Goal: Find specific page/section: Find specific page/section

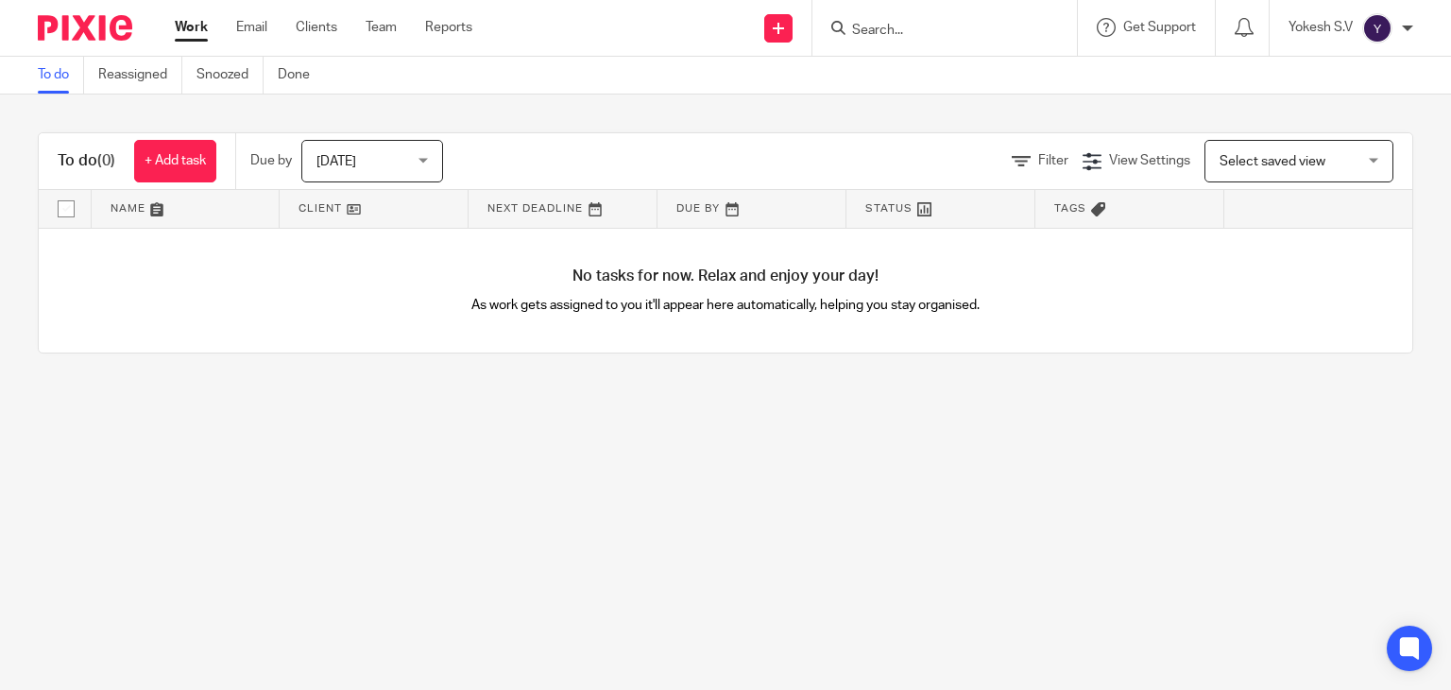
click at [860, 23] on form at bounding box center [950, 28] width 201 height 24
click at [860, 23] on input "Search" at bounding box center [935, 31] width 170 height 17
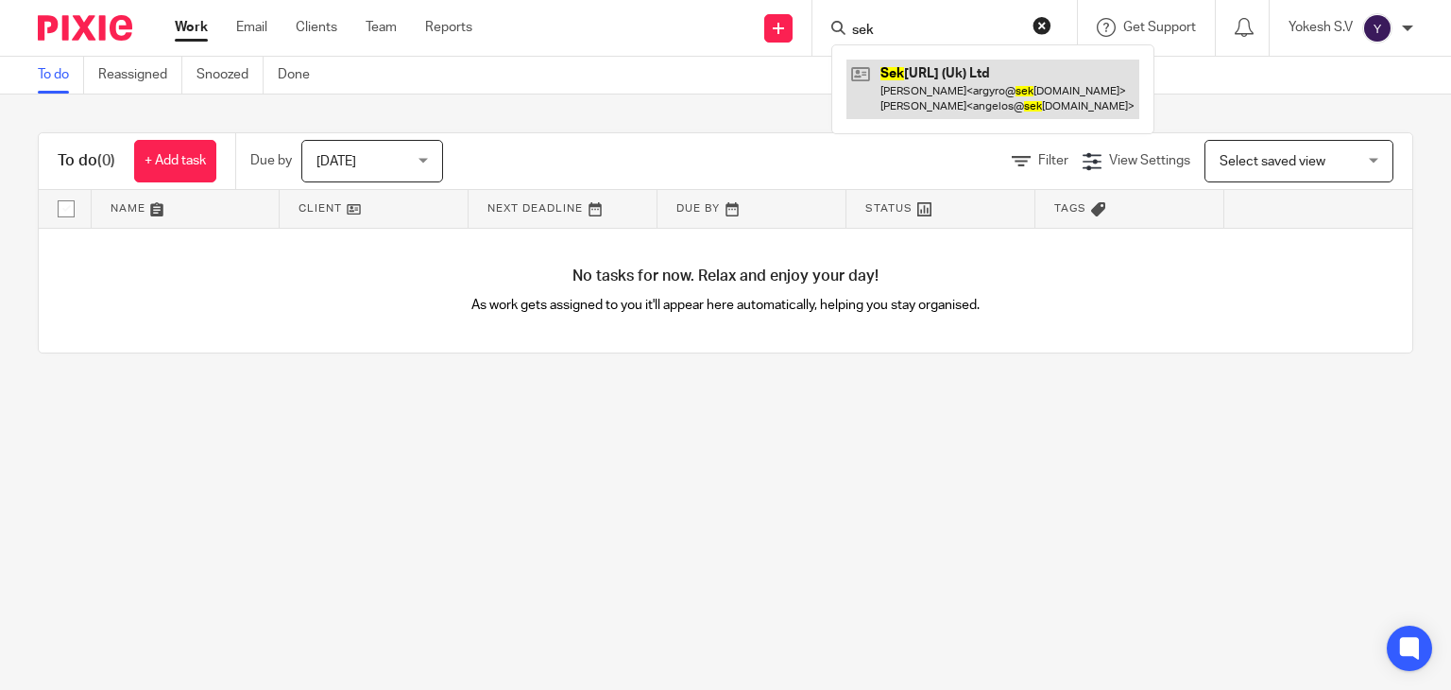
type input "sek"
click at [967, 96] on link at bounding box center [992, 89] width 293 height 59
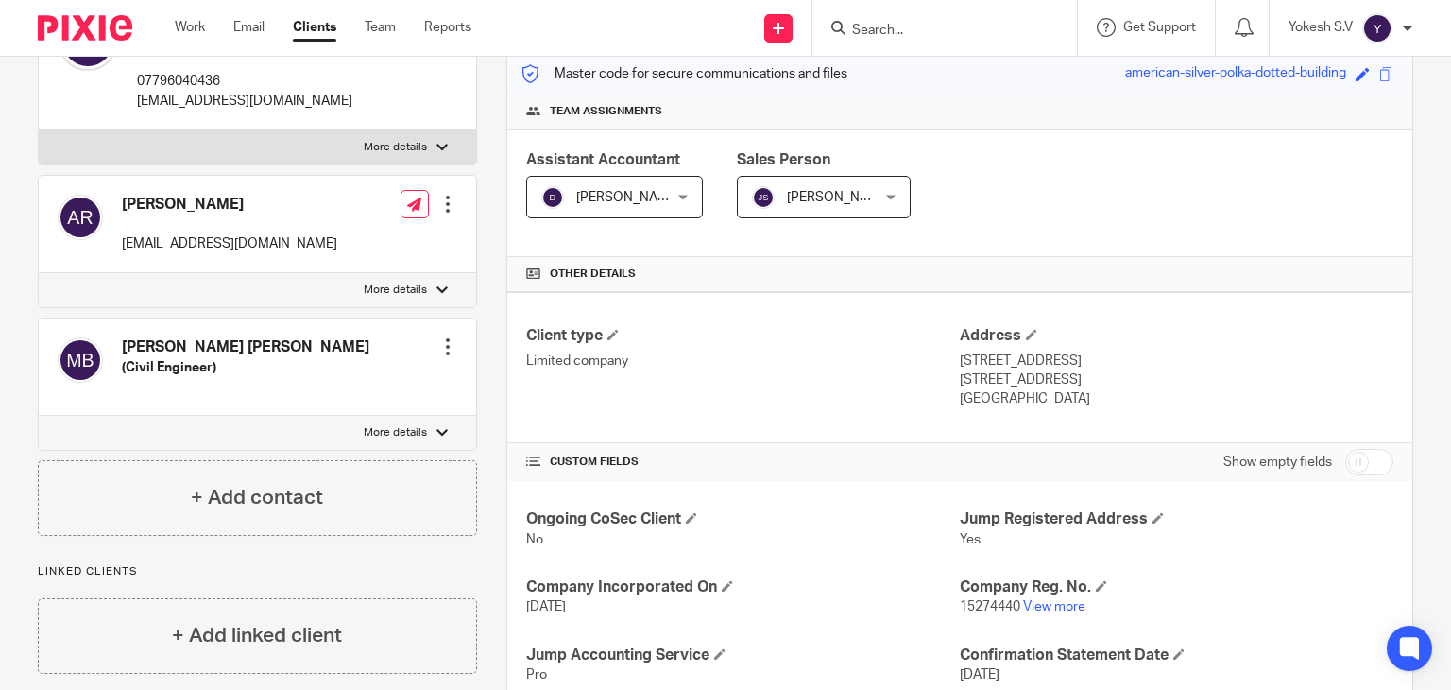
scroll to position [246, 0]
click at [1054, 606] on link "View more" at bounding box center [1054, 605] width 62 height 13
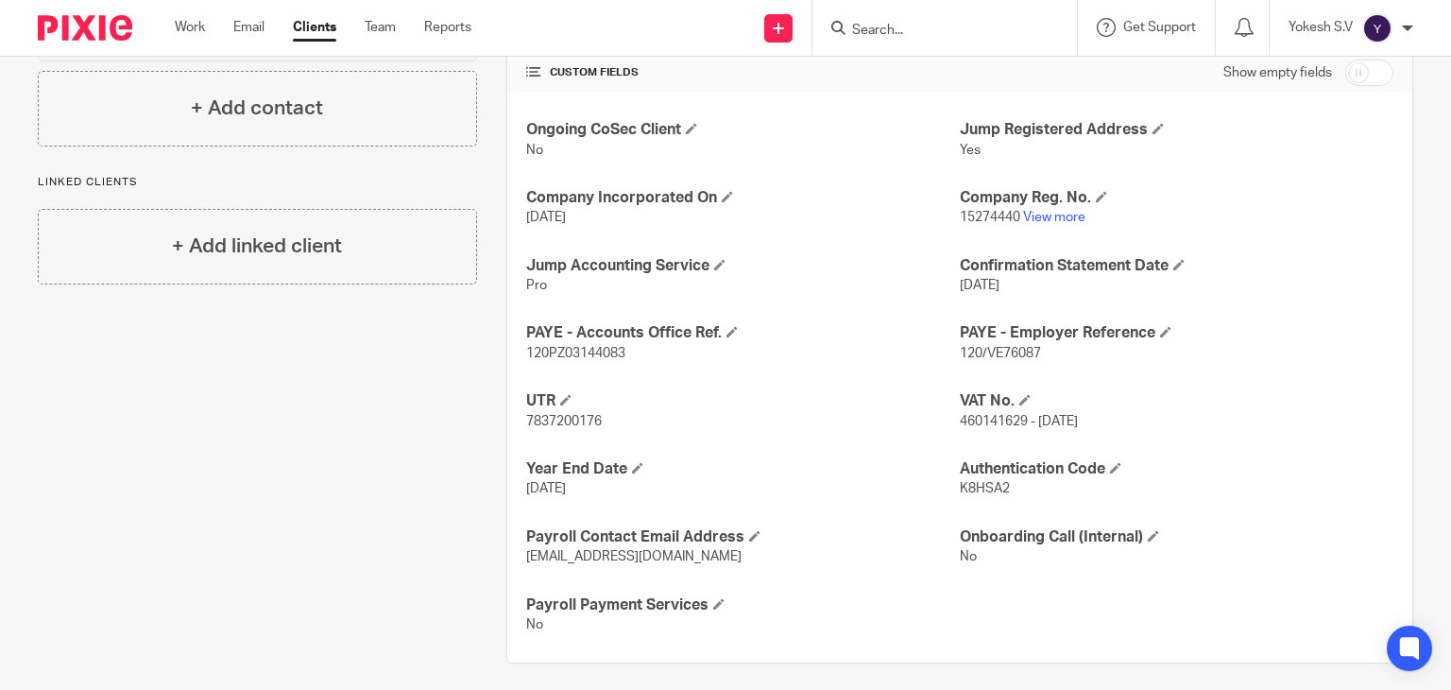
scroll to position [639, 0]
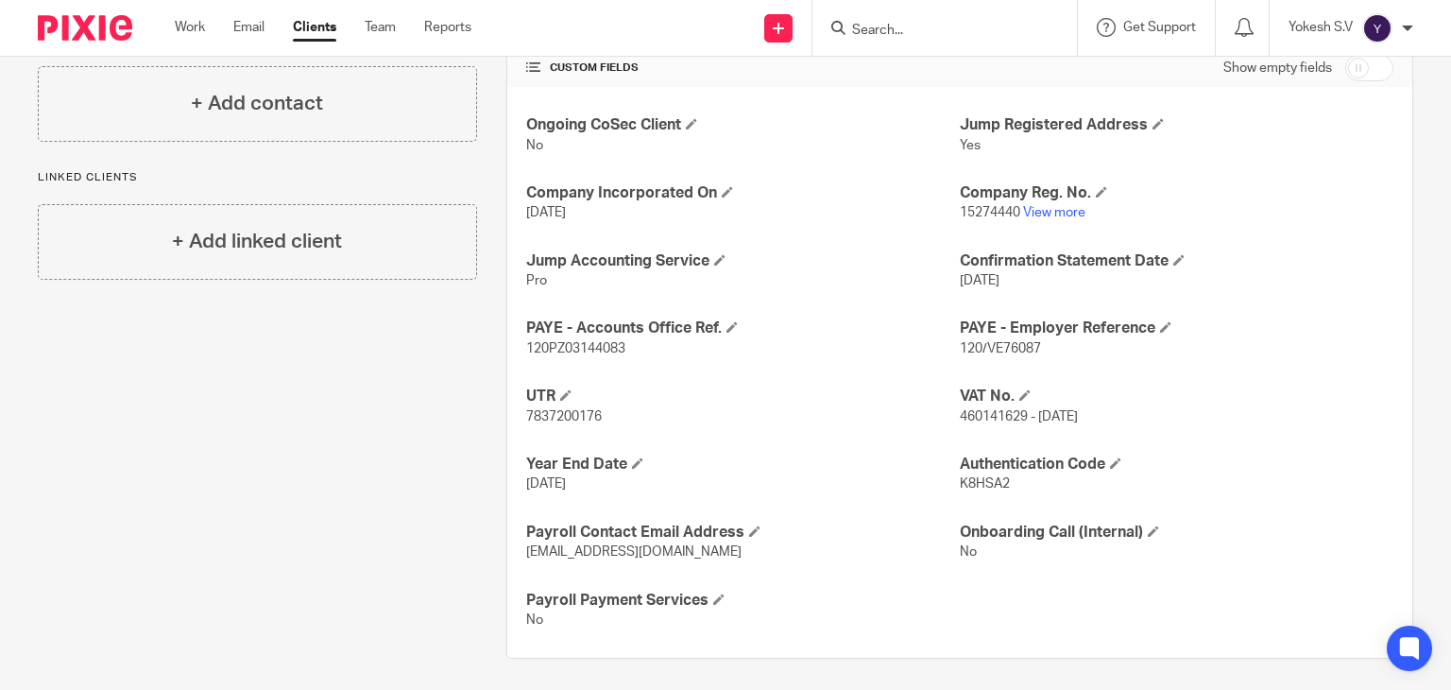
click at [545, 342] on span "120PZ03144083" at bounding box center [575, 348] width 99 height 13
click at [1012, 348] on span "120/VE76087" at bounding box center [1000, 348] width 81 height 13
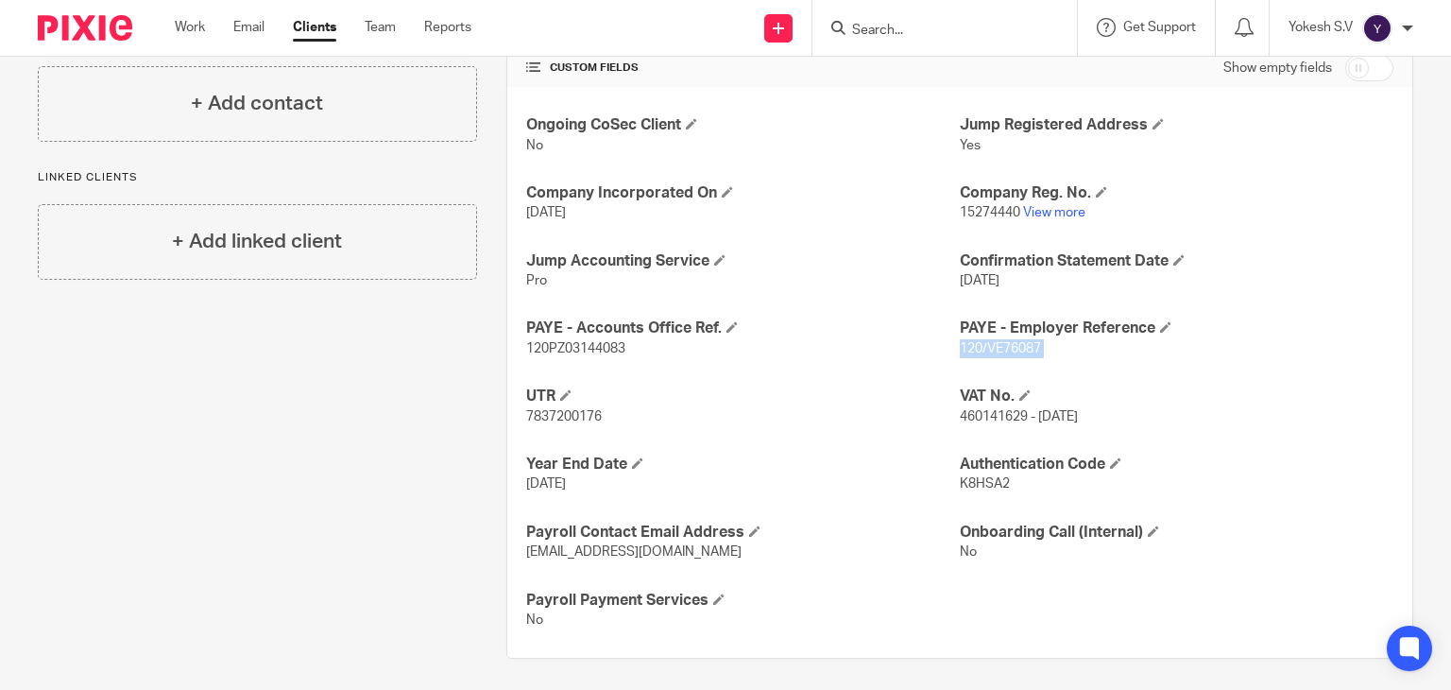
copy p "120/VE76087"
click at [602, 350] on span "120PZ03144083" at bounding box center [575, 348] width 99 height 13
copy p "120PZ03144083"
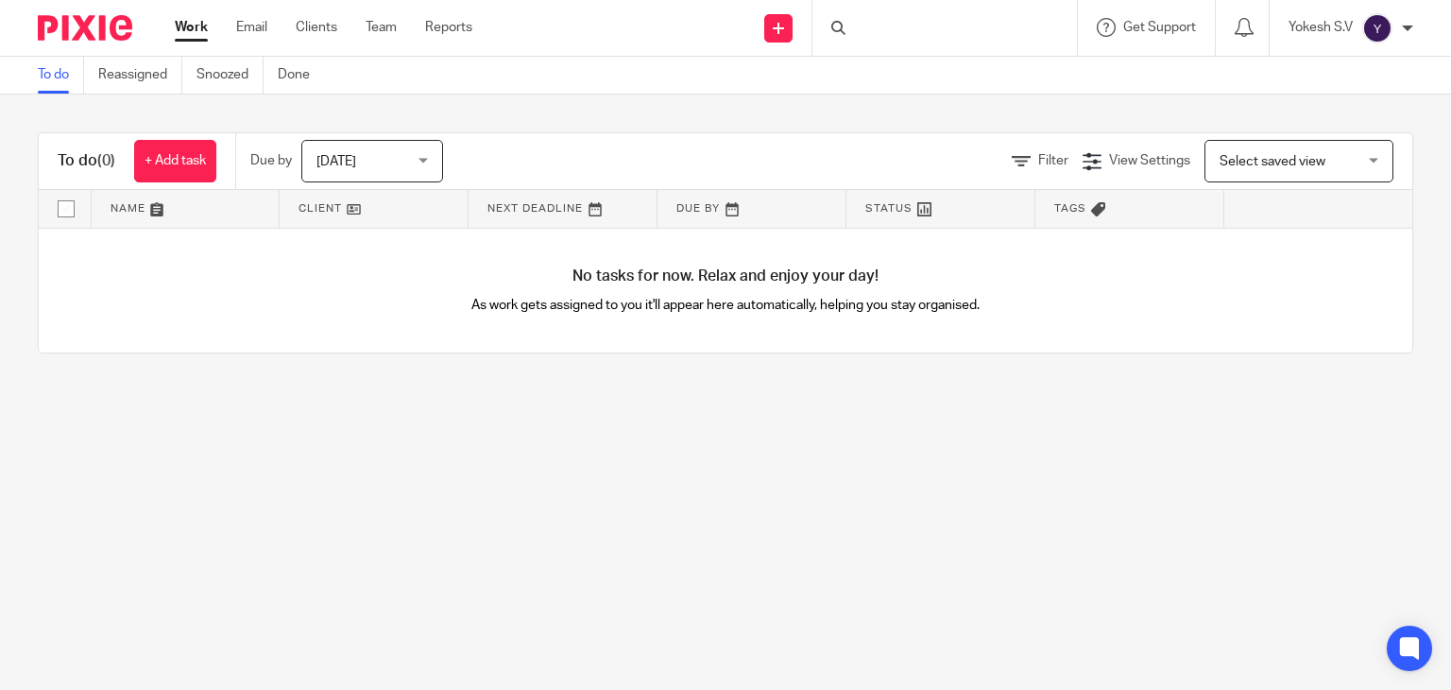
click at [921, 23] on div at bounding box center [944, 28] width 264 height 56
click at [921, 23] on input "Search" at bounding box center [935, 31] width 170 height 17
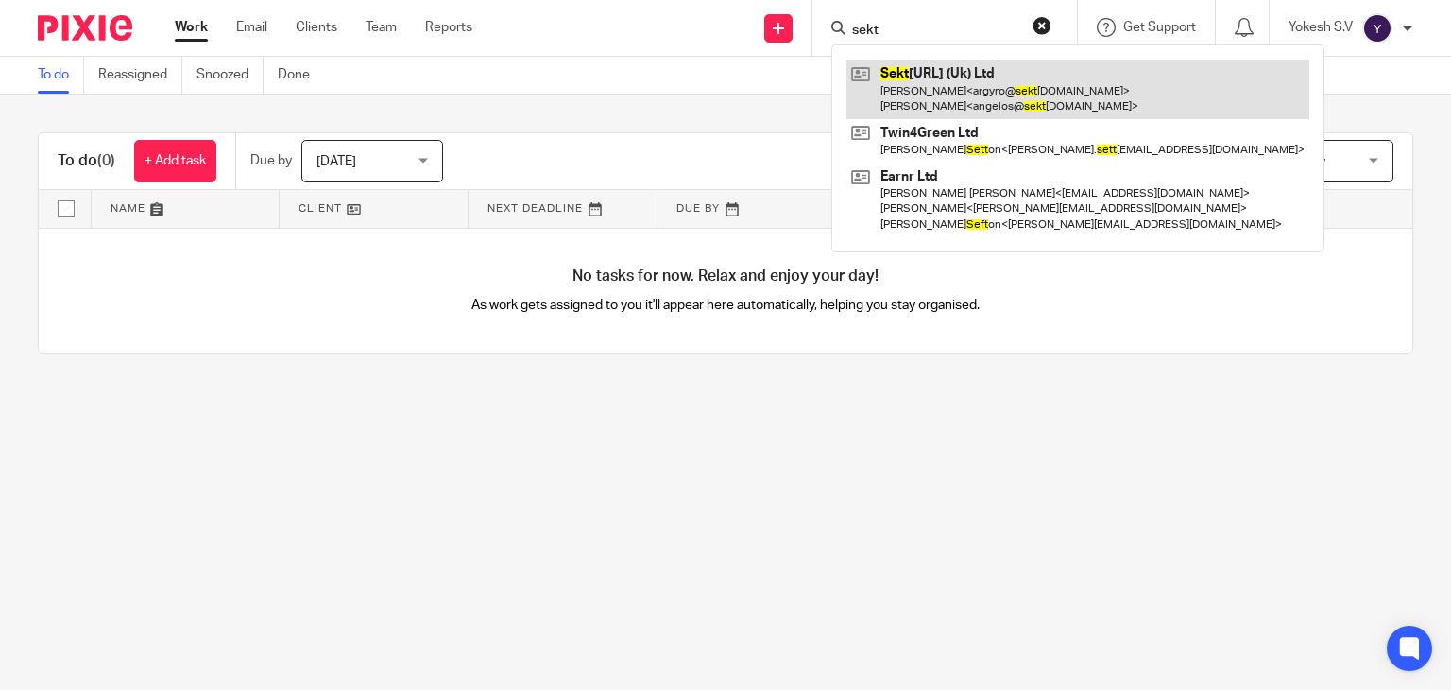
type input "sekt"
click at [944, 94] on link at bounding box center [1077, 89] width 463 height 59
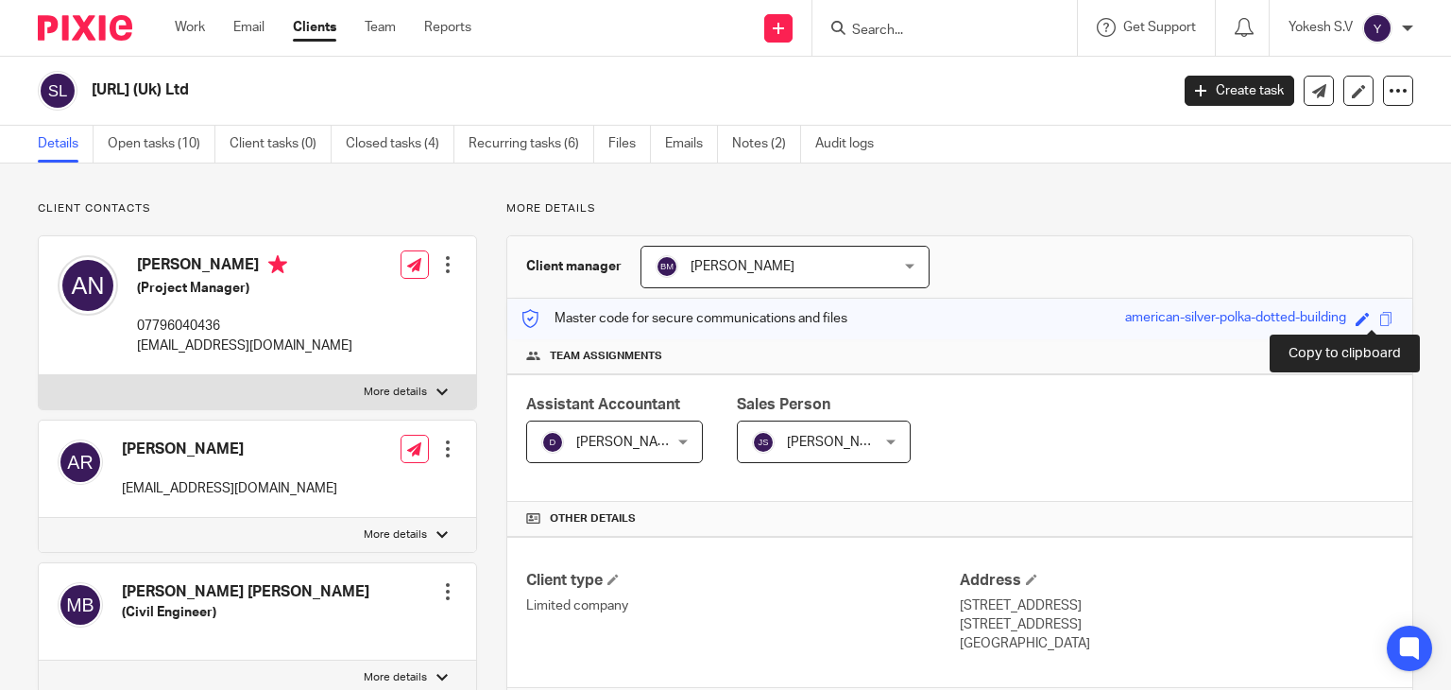
click at [1379, 316] on span at bounding box center [1386, 319] width 14 height 14
